Goal: Transaction & Acquisition: Subscribe to service/newsletter

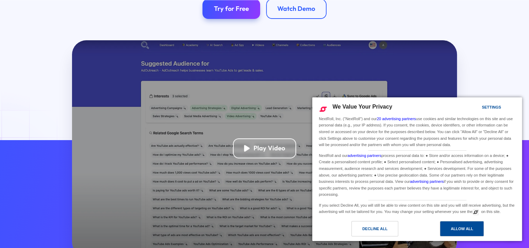
click at [457, 228] on div "Allow All" at bounding box center [462, 228] width 22 height 8
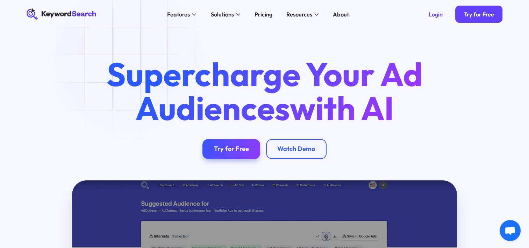
click at [487, 25] on div "Login Try for Free" at bounding box center [461, 14] width 83 height 29
click at [482, 14] on div "Try for Free" at bounding box center [479, 14] width 30 height 7
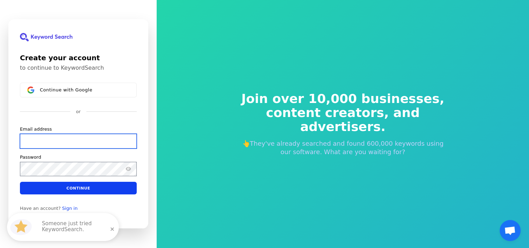
click at [48, 139] on input "Email address" at bounding box center [78, 141] width 117 height 15
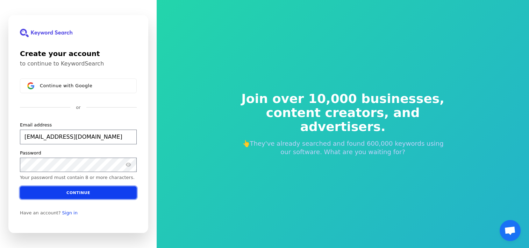
type input "aram@vila.ae"
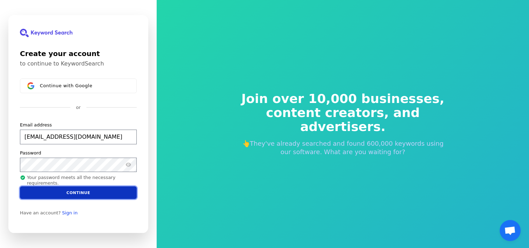
click at [107, 187] on button "Continue" at bounding box center [78, 192] width 117 height 13
type input "aram@vila.ae"
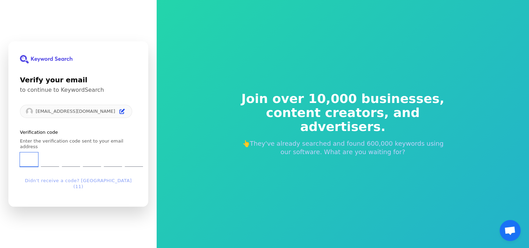
type input "0"
type input "3"
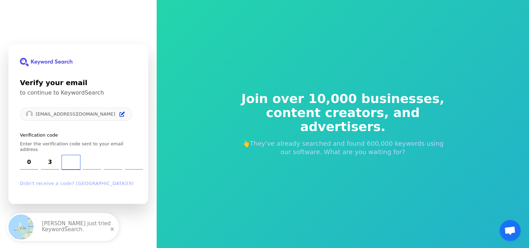
type input "4"
type input "9"
type input "4"
type input "8"
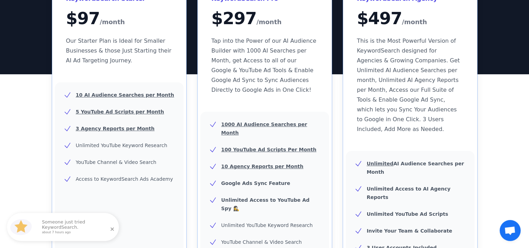
scroll to position [105, 0]
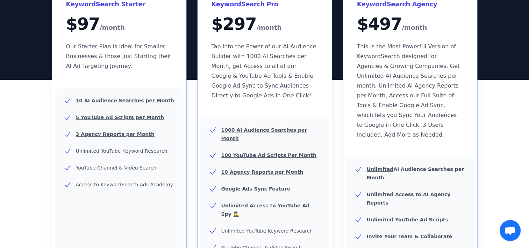
click at [228, 129] on u "1000 AI Audience Searches per Month" at bounding box center [264, 134] width 86 height 14
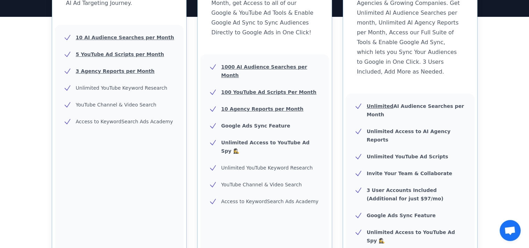
scroll to position [173, 0]
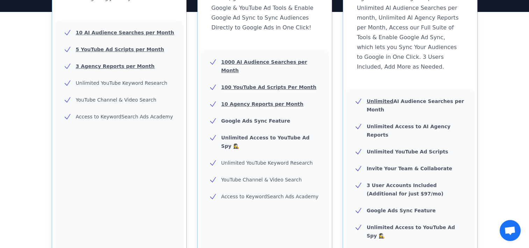
click at [249, 84] on u "100 YouTube Ad Scripts Per Month" at bounding box center [268, 87] width 95 height 6
click at [127, 83] on span "Unlimited YouTube Keyword Research" at bounding box center [122, 83] width 92 height 6
drag, startPoint x: 228, startPoint y: 133, endPoint x: 272, endPoint y: 132, distance: 44.1
click at [272, 132] on ul "1000 AI Audience Searches per Month 100 YouTube Ad Scripts Per Month 10 Agency …" at bounding box center [265, 129] width 112 height 143
drag, startPoint x: 272, startPoint y: 132, endPoint x: 312, endPoint y: 155, distance: 46.1
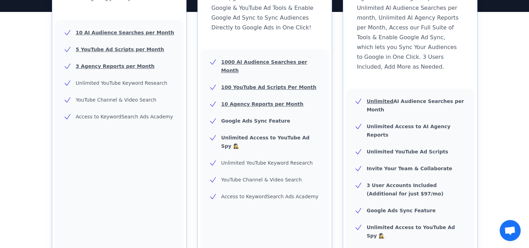
click at [312, 155] on ul "1000 AI Audience Searches per Month 100 YouTube Ad Scripts Per Month 10 Agency …" at bounding box center [265, 129] width 112 height 143
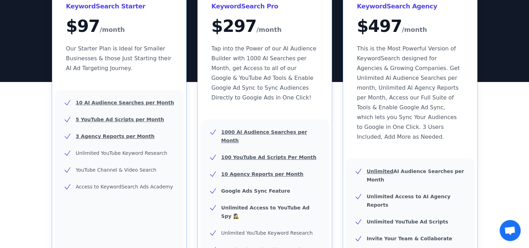
scroll to position [68, 0]
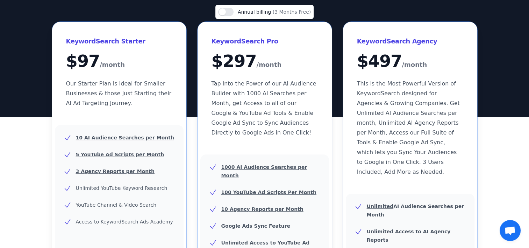
drag, startPoint x: 312, startPoint y: 155, endPoint x: 274, endPoint y: 135, distance: 42.9
click at [274, 135] on span "Tap into the Power of our AI Audience Builder with 1000 AI Searches per Month, …" at bounding box center [264, 108] width 105 height 56
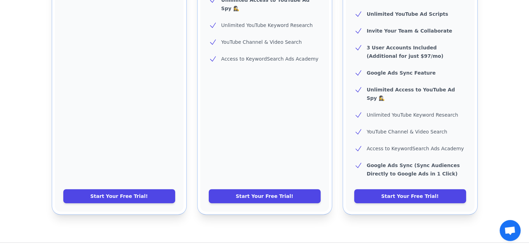
scroll to position [315, 0]
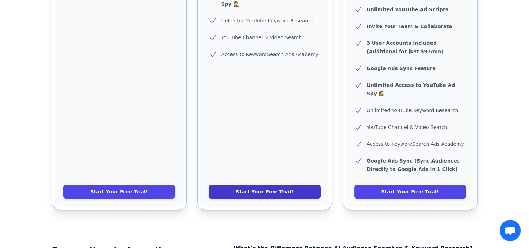
click at [275, 184] on link "Start Your Free Trial!" at bounding box center [265, 191] width 112 height 14
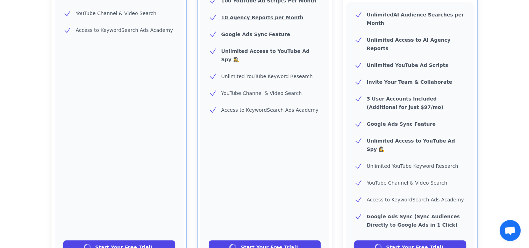
scroll to position [245, 0]
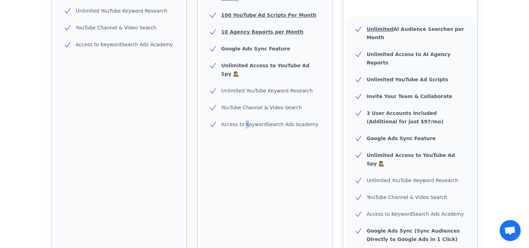
drag, startPoint x: 275, startPoint y: 149, endPoint x: 243, endPoint y: 143, distance: 32.6
click at [244, 143] on div "1000 AI Audience Searches per Month 100 YouTube Ad Scripts Per Month 10 Agency …" at bounding box center [264, 126] width 129 height 299
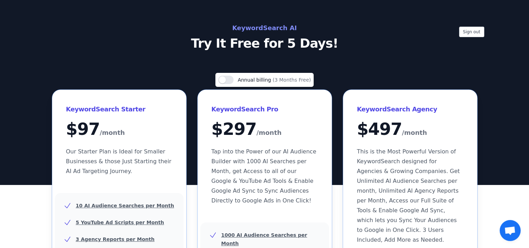
scroll to position [0, 0]
drag, startPoint x: 243, startPoint y: 142, endPoint x: 203, endPoint y: 66, distance: 84.9
click at [203, 66] on div "Sign out KeywordSearch AI Try It Free for 5 Days!" at bounding box center [264, 92] width 529 height 185
click at [226, 79] on button "Use setting" at bounding box center [225, 80] width 15 height 8
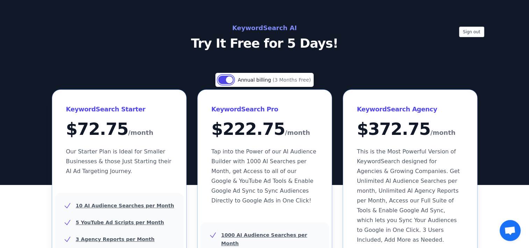
click at [226, 79] on button "Use setting" at bounding box center [225, 80] width 15 height 8
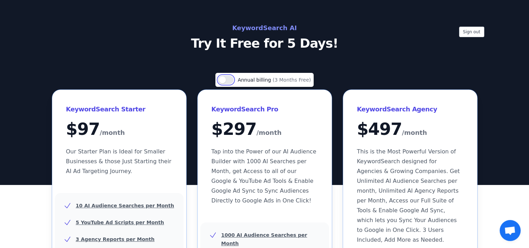
click at [226, 79] on button "Use setting" at bounding box center [225, 80] width 15 height 8
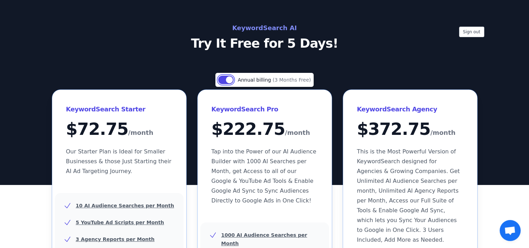
click at [225, 80] on button "Use setting" at bounding box center [225, 80] width 15 height 8
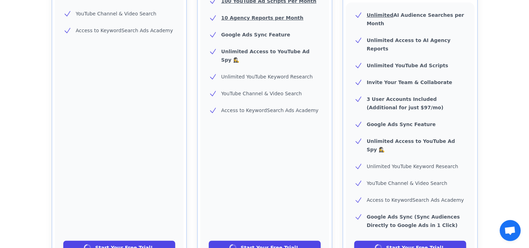
scroll to position [280, 0]
